Goal: Task Accomplishment & Management: Manage account settings

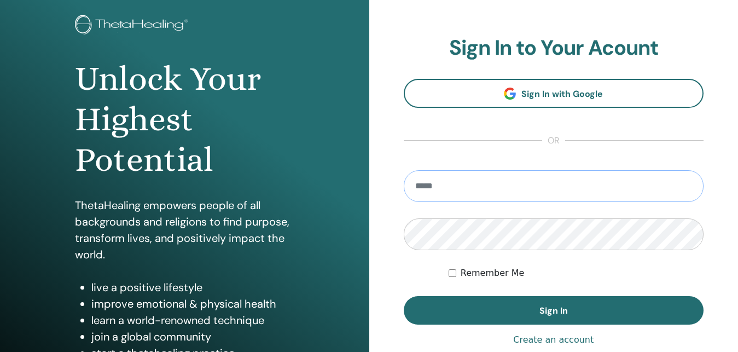
scroll to position [56, 0]
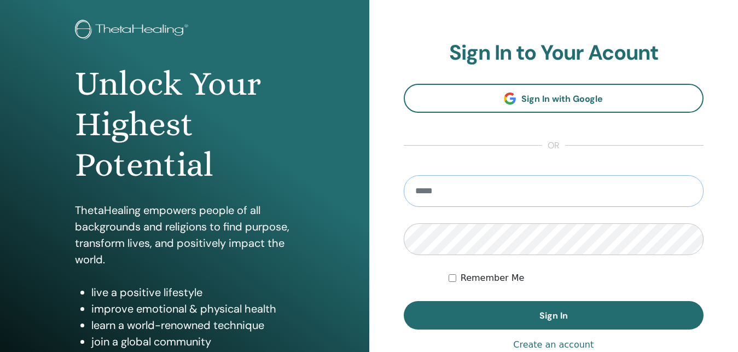
click at [434, 192] on input "email" at bounding box center [554, 191] width 300 height 32
type input "**********"
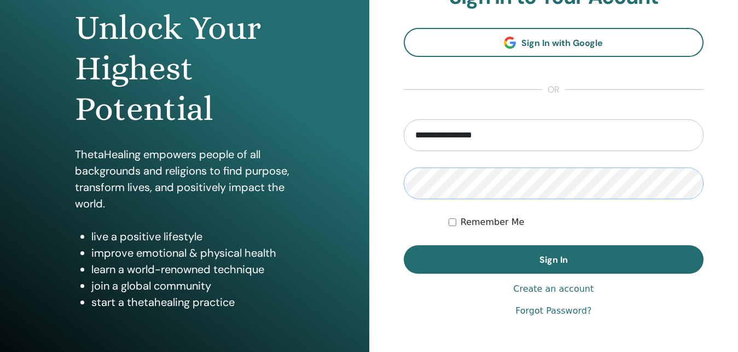
scroll to position [167, 0]
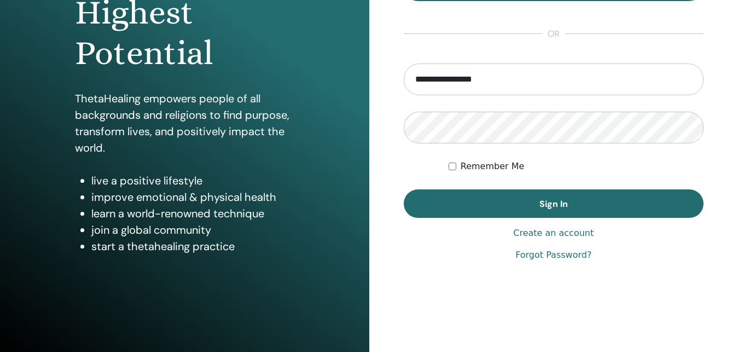
click at [562, 255] on link "Forgot Password?" at bounding box center [553, 254] width 76 height 13
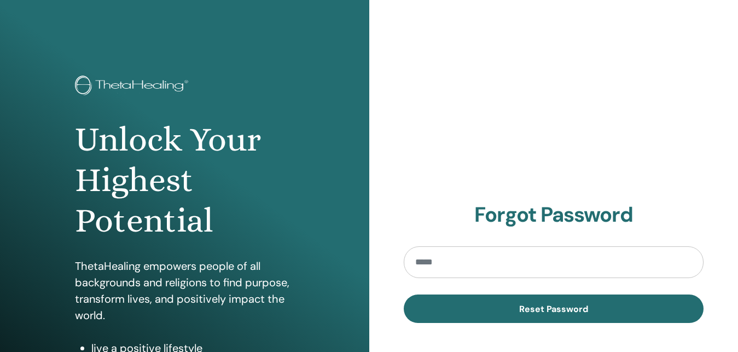
click at [425, 264] on input "email" at bounding box center [554, 262] width 300 height 32
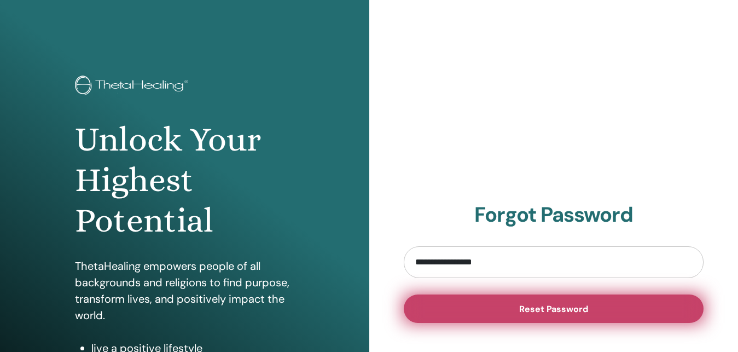
type input "**********"
click at [581, 310] on span "Reset Password" at bounding box center [553, 308] width 69 height 11
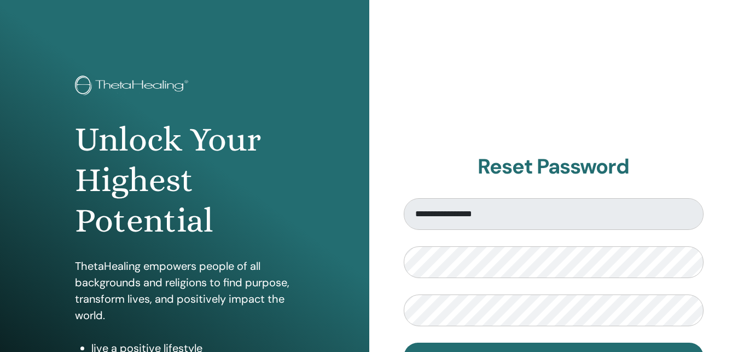
click at [481, 246] on form "**********" at bounding box center [554, 284] width 300 height 173
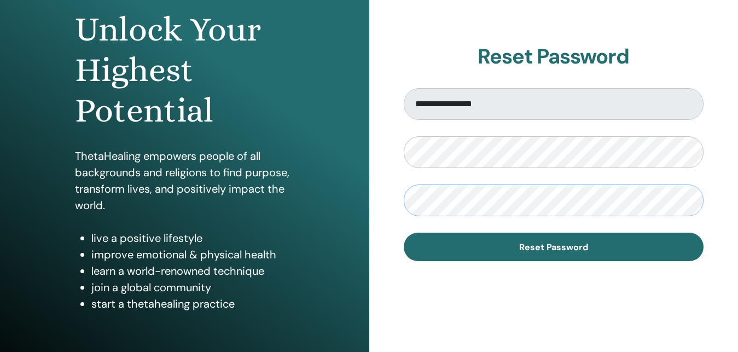
scroll to position [112, 0]
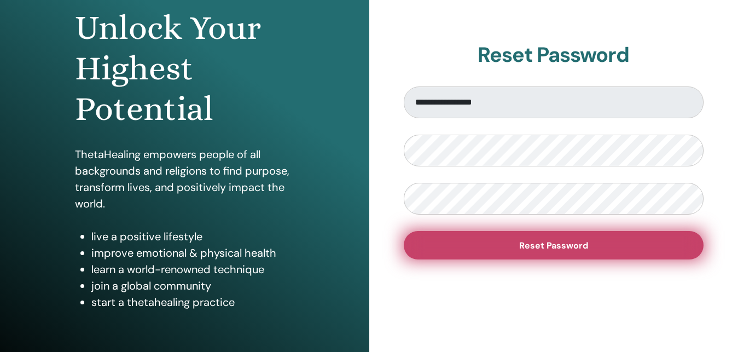
click at [570, 246] on span "Reset Password" at bounding box center [553, 245] width 69 height 11
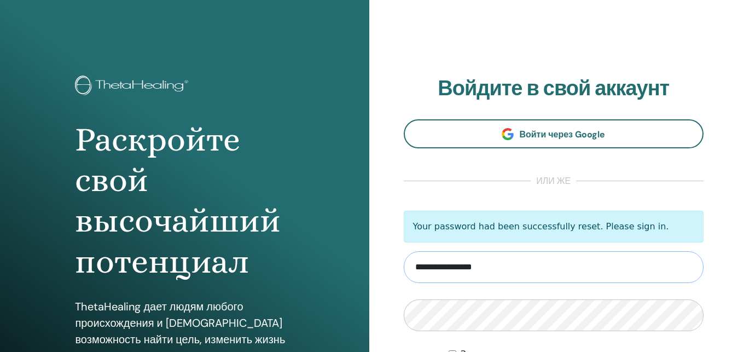
type input "**********"
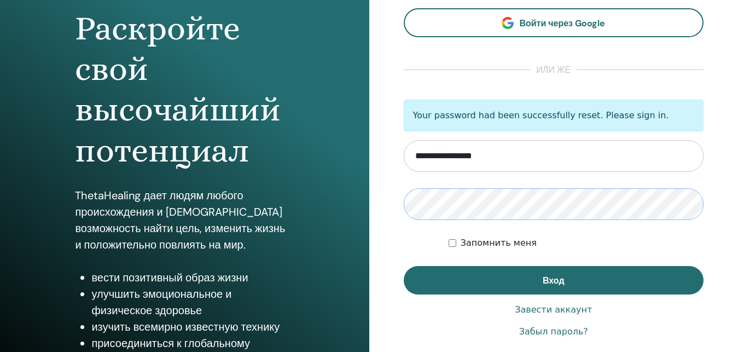
scroll to position [112, 0]
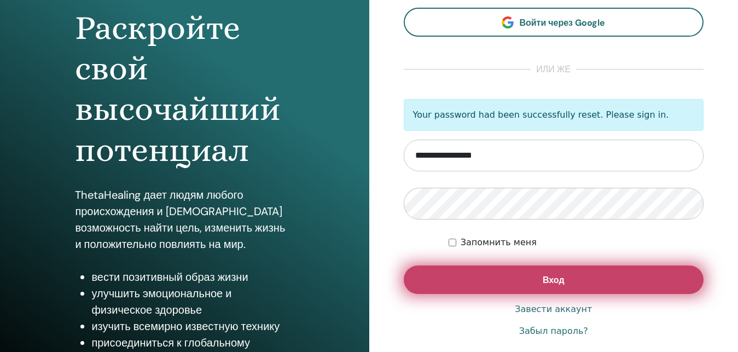
click at [540, 275] on button "Вход" at bounding box center [554, 279] width 300 height 28
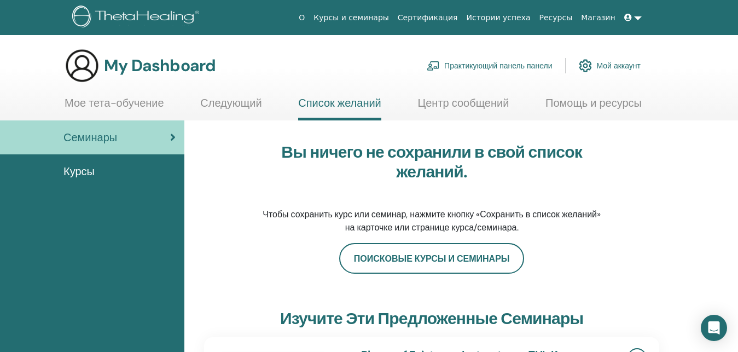
click at [128, 102] on link "Мое тета-обучение" at bounding box center [115, 106] width 100 height 21
click at [122, 101] on link "Мое тета-обучение" at bounding box center [115, 106] width 100 height 21
click at [110, 100] on link "Мое тета-обучение" at bounding box center [115, 106] width 100 height 21
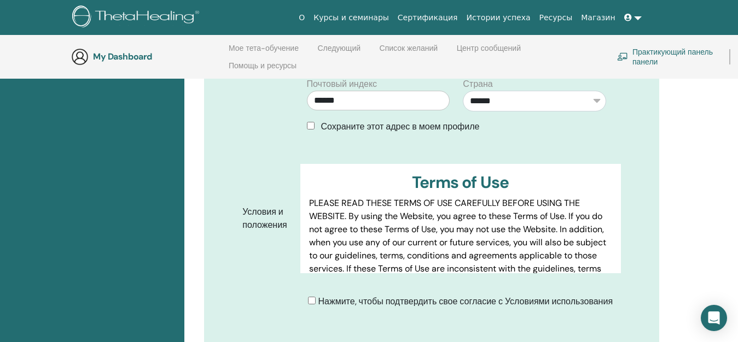
scroll to position [434, 0]
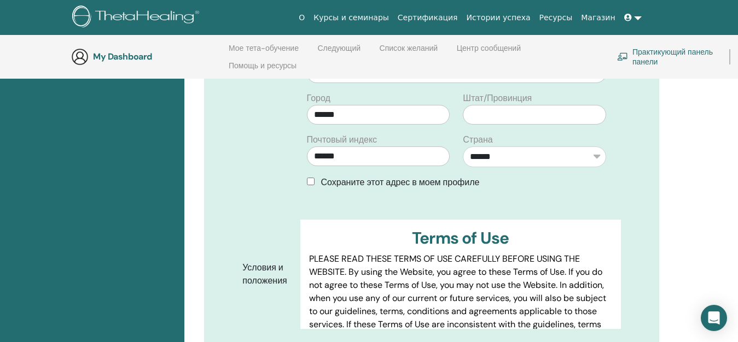
click at [317, 176] on div "Сохраните этот адрес в моем профиле" at bounding box center [456, 182] width 299 height 13
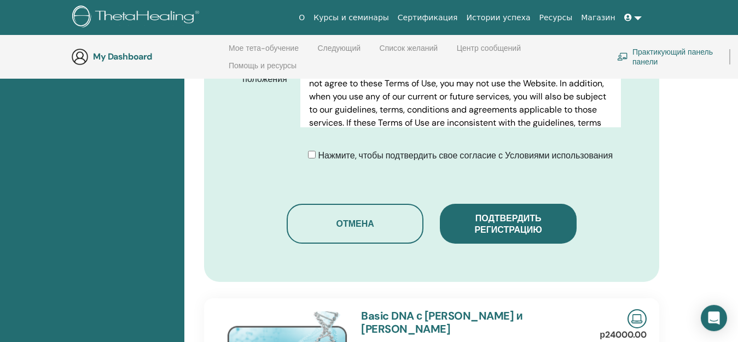
scroll to position [657, 0]
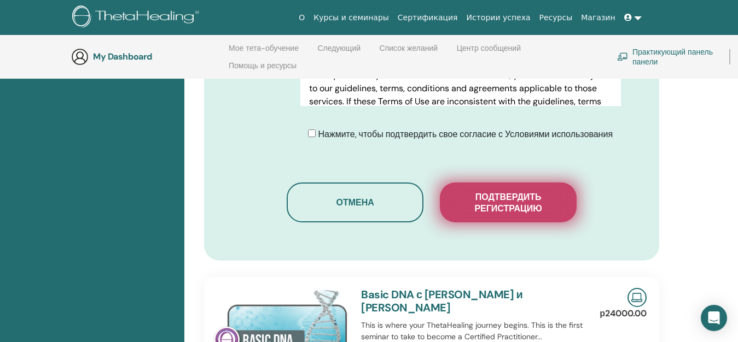
click at [520, 191] on span "Подтвердить регистрацию" at bounding box center [507, 202] width 109 height 23
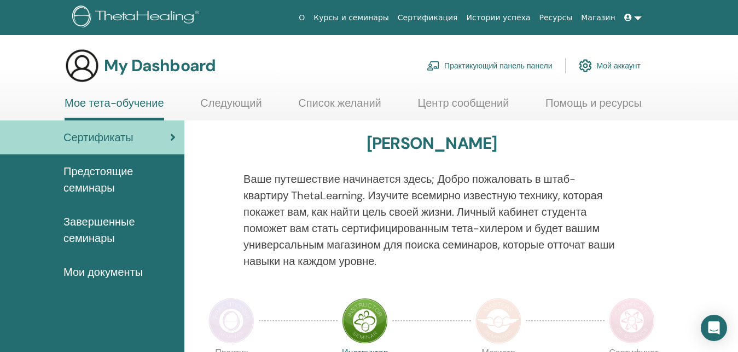
click at [108, 138] on span "Сертификаты" at bounding box center [98, 137] width 70 height 16
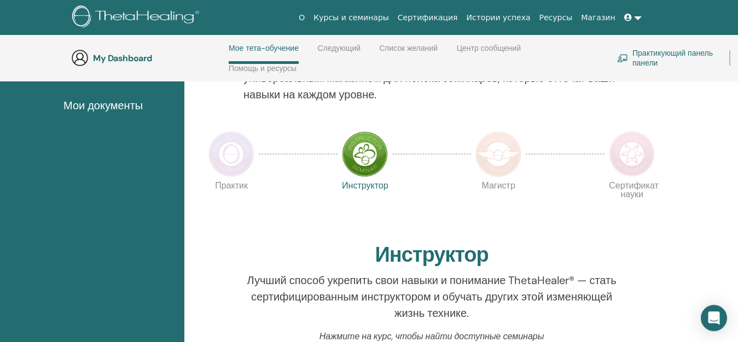
scroll to position [259, 0]
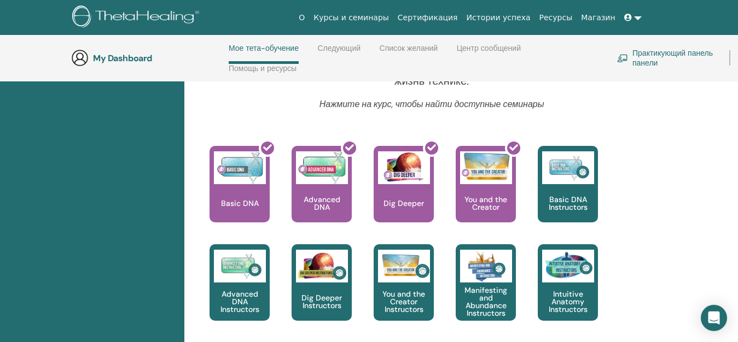
scroll to position [436, 0]
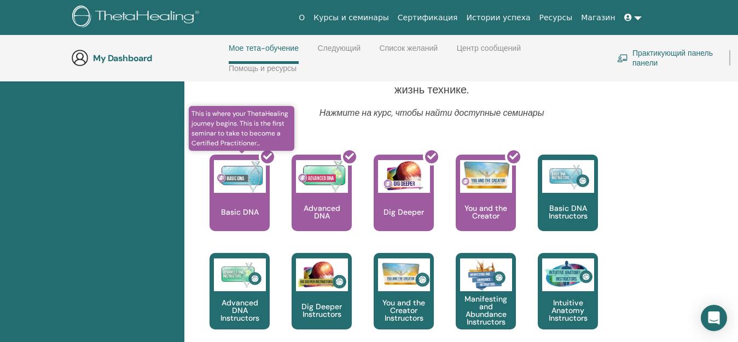
click at [235, 188] on div at bounding box center [246, 197] width 60 height 98
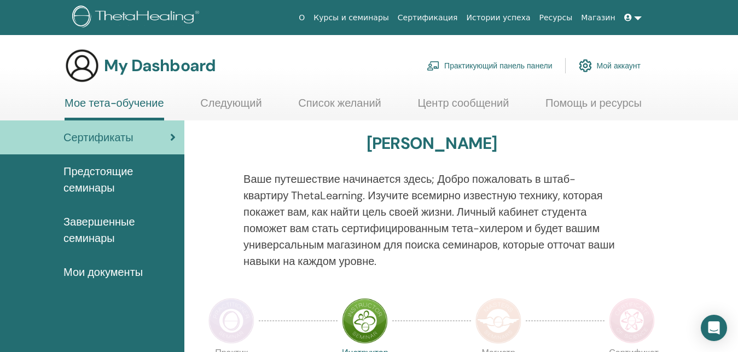
click at [96, 136] on span "Сертификаты" at bounding box center [98, 137] width 70 height 16
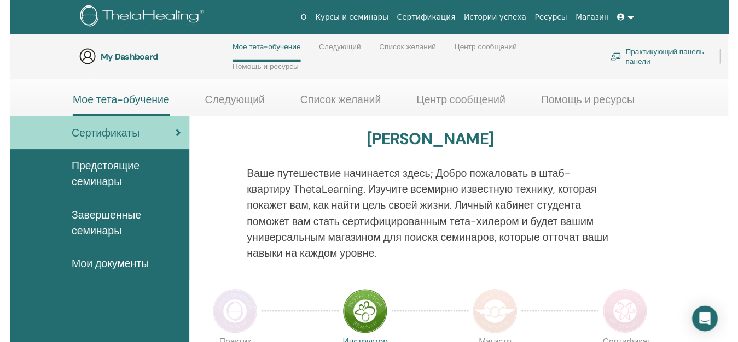
scroll to position [157, 0]
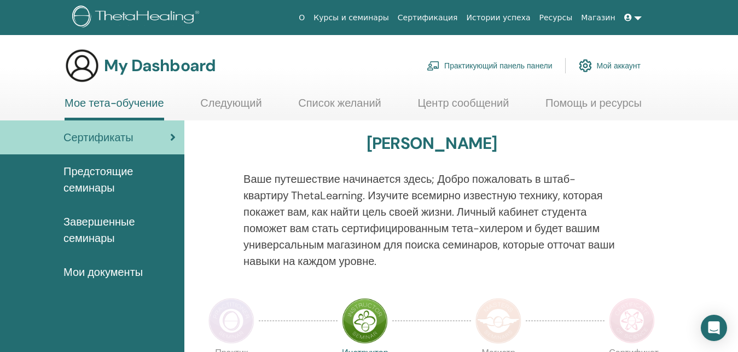
click at [104, 272] on span "Мои документы" at bounding box center [102, 272] width 79 height 16
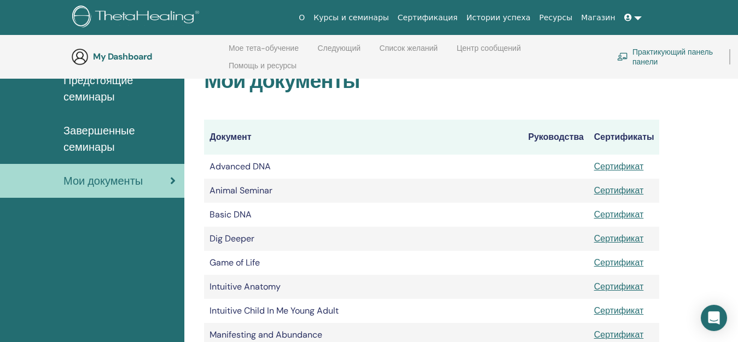
scroll to position [155, 0]
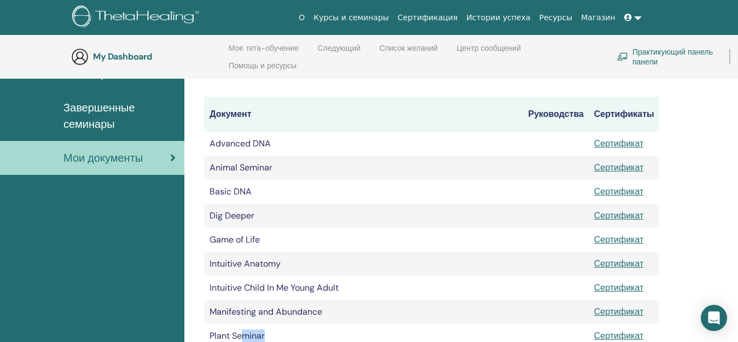
drag, startPoint x: 242, startPoint y: 337, endPoint x: 282, endPoint y: 337, distance: 39.9
click at [282, 337] on td "Plant Seminar" at bounding box center [363, 336] width 318 height 24
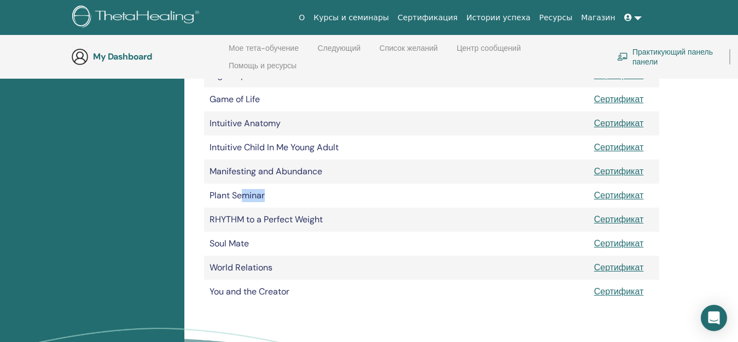
scroll to position [322, 0]
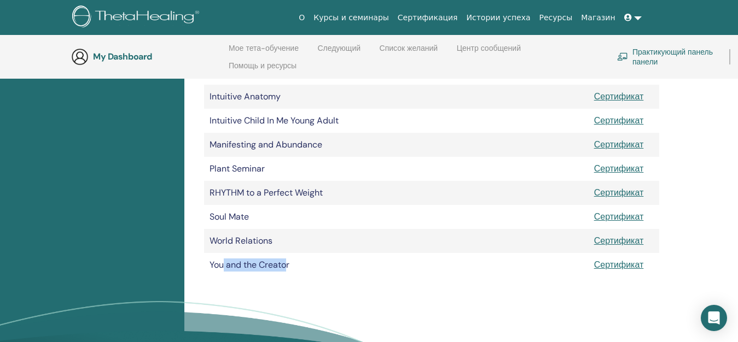
drag, startPoint x: 224, startPoint y: 265, endPoint x: 318, endPoint y: 267, distance: 94.1
click at [288, 267] on td "You and the Creator" at bounding box center [363, 265] width 318 height 24
click at [407, 281] on div "Мои документы Документ Руководства Сертификаты Advanced DNA Сертификат Animal S…" at bounding box center [431, 65] width 481 height 452
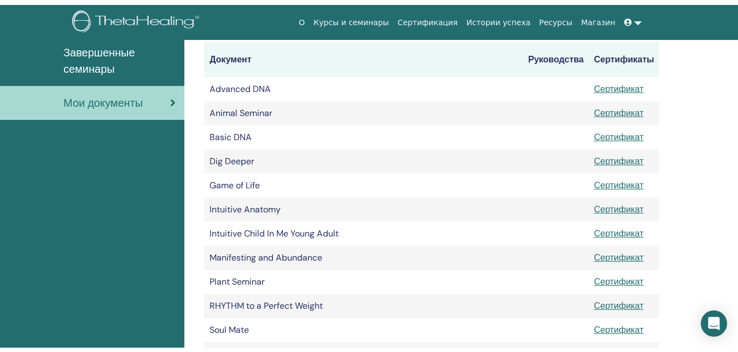
scroll to position [0, 0]
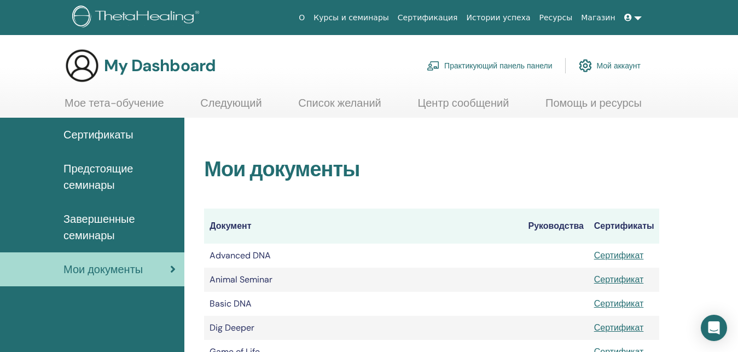
click at [77, 219] on span "Завершенные семинары" at bounding box center [119, 227] width 112 height 33
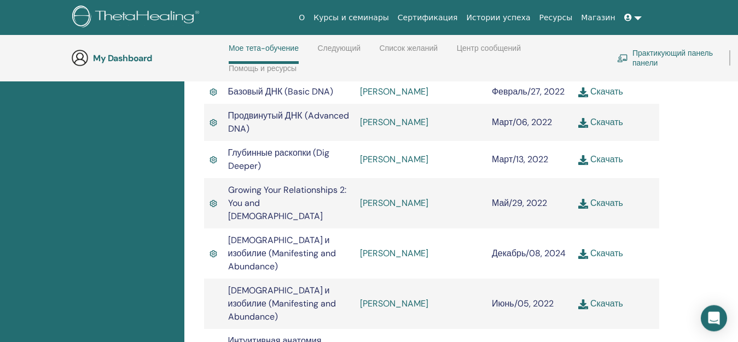
scroll to position [436, 0]
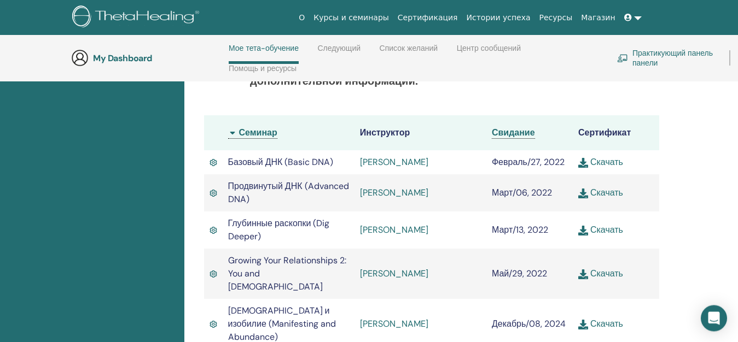
scroll to position [325, 0]
